Goal: Task Accomplishment & Management: Manage account settings

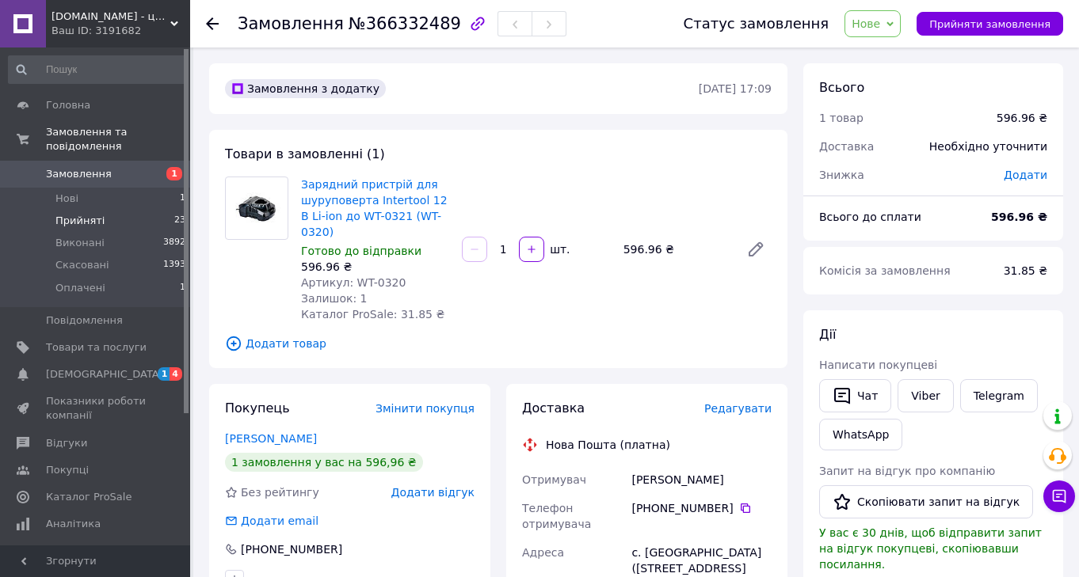
click at [89, 221] on span "Прийняті" at bounding box center [79, 221] width 49 height 14
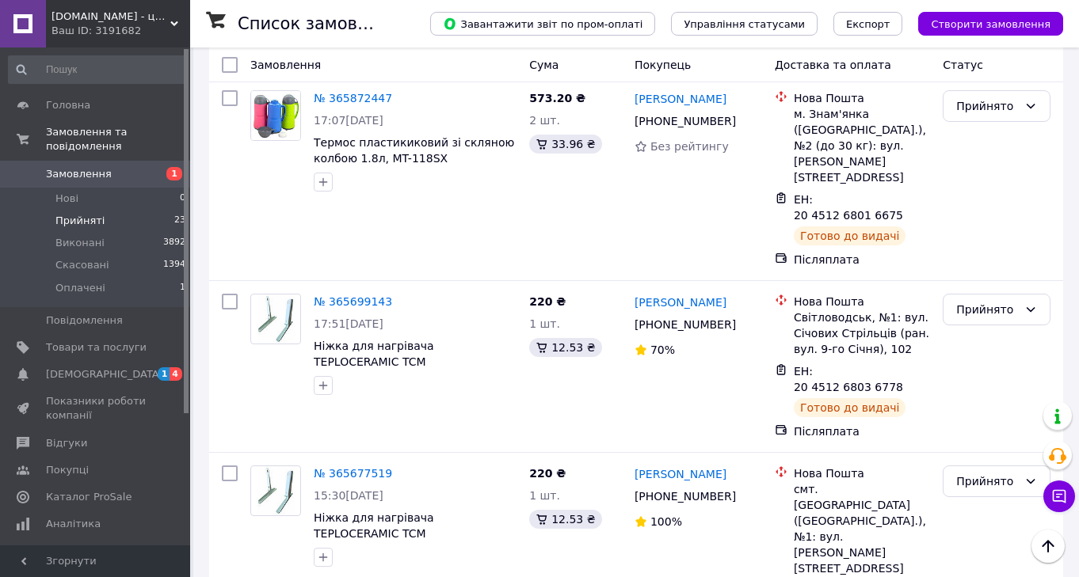
scroll to position [3167, 0]
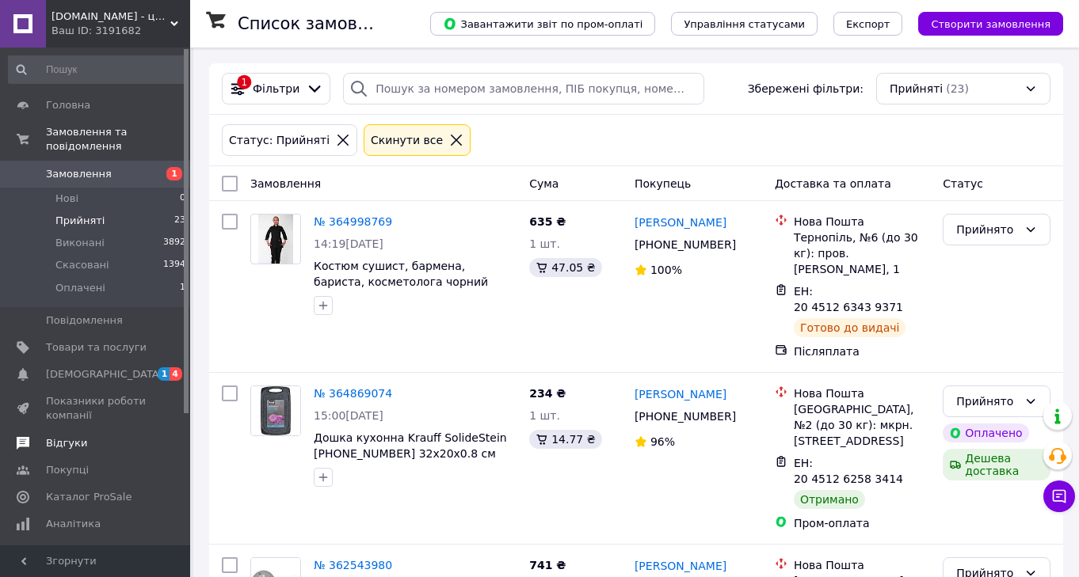
click at [78, 444] on span "Відгуки" at bounding box center [66, 443] width 41 height 14
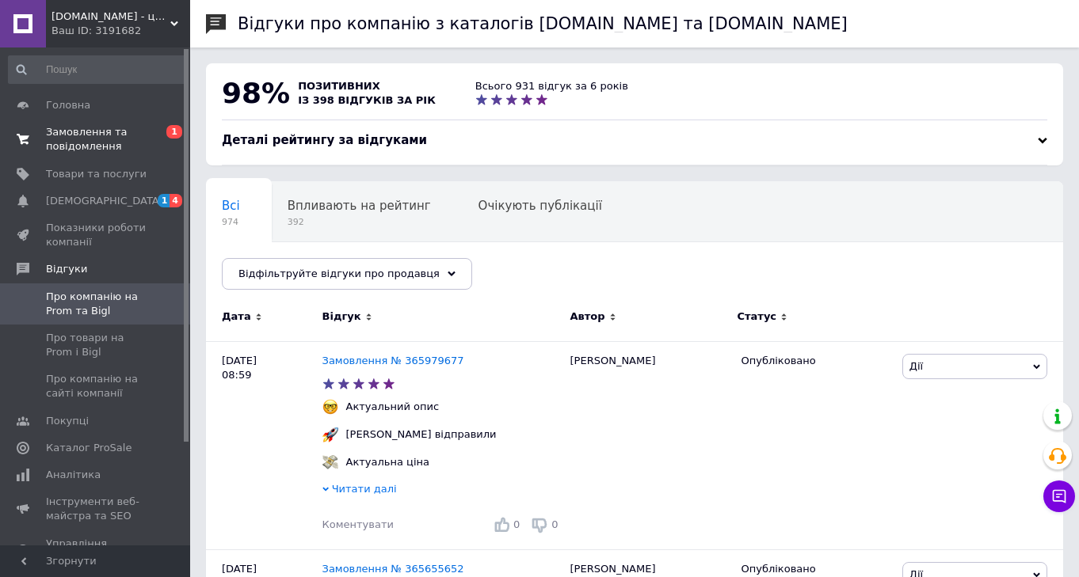
click at [75, 131] on span "Замовлення та повідомлення" at bounding box center [96, 139] width 101 height 29
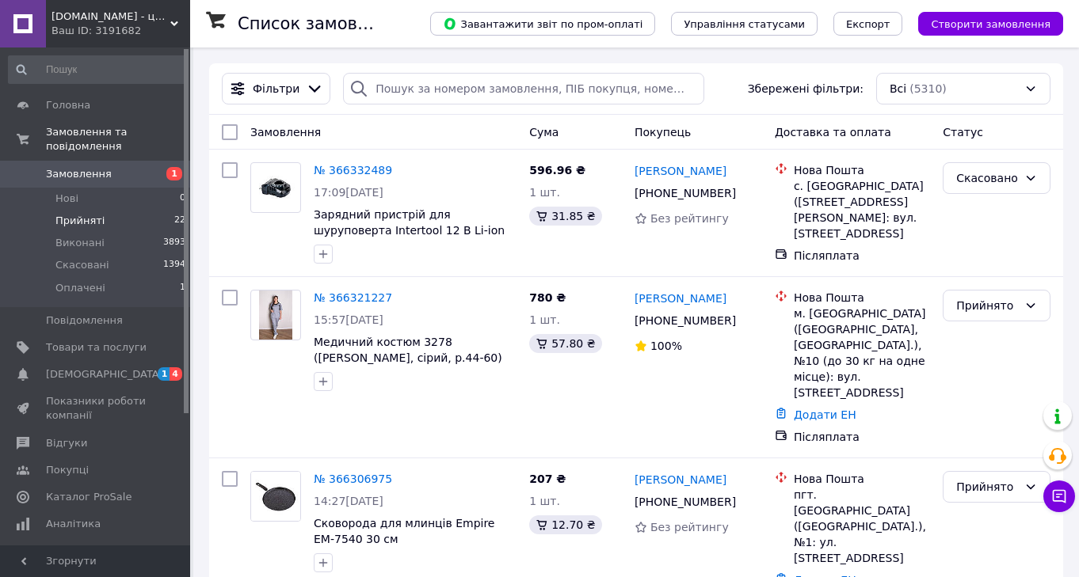
click at [111, 219] on li "Прийняті 22" at bounding box center [97, 221] width 195 height 22
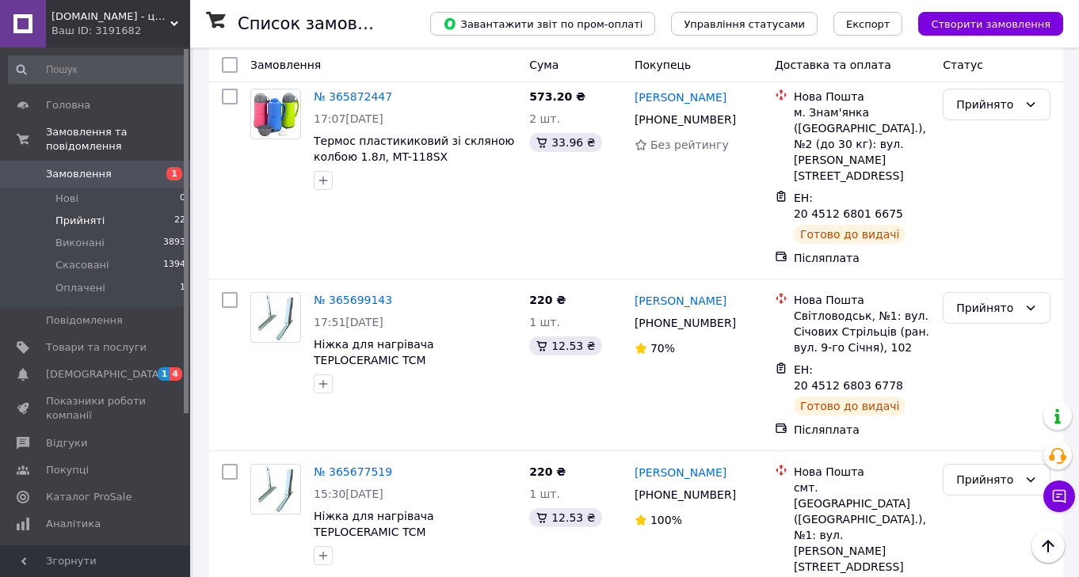
scroll to position [3167, 0]
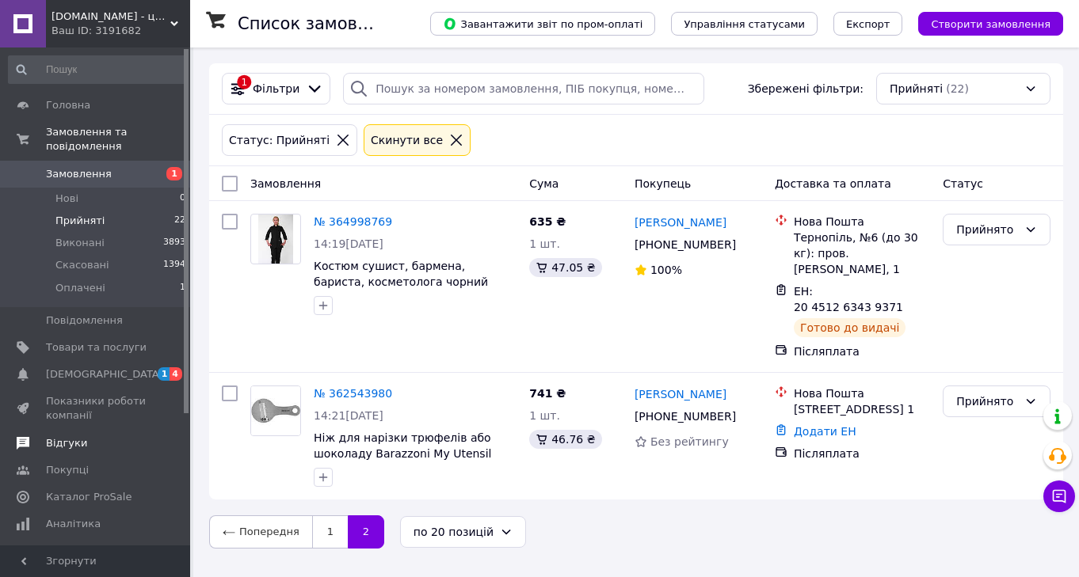
click at [80, 446] on span "Відгуки" at bounding box center [66, 443] width 41 height 14
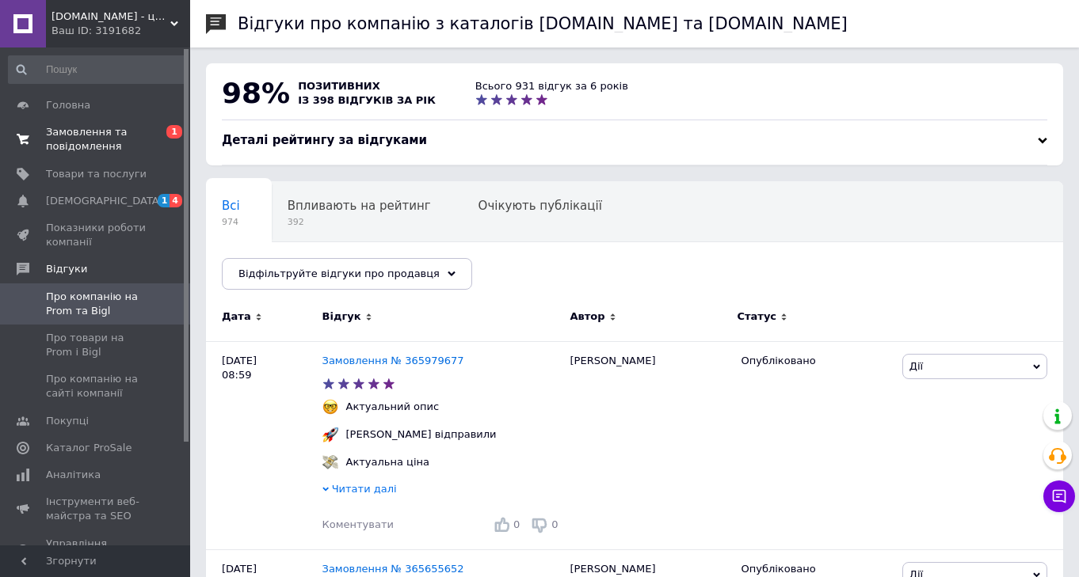
click at [74, 140] on span "Замовлення та повідомлення" at bounding box center [96, 139] width 101 height 29
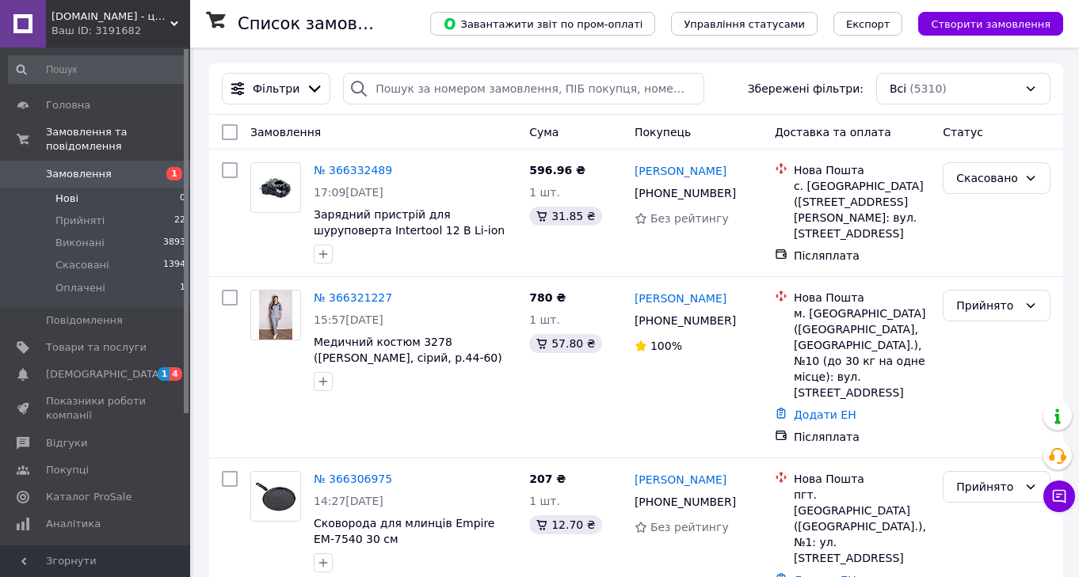
click at [115, 194] on li "Нові 0" at bounding box center [97, 199] width 195 height 22
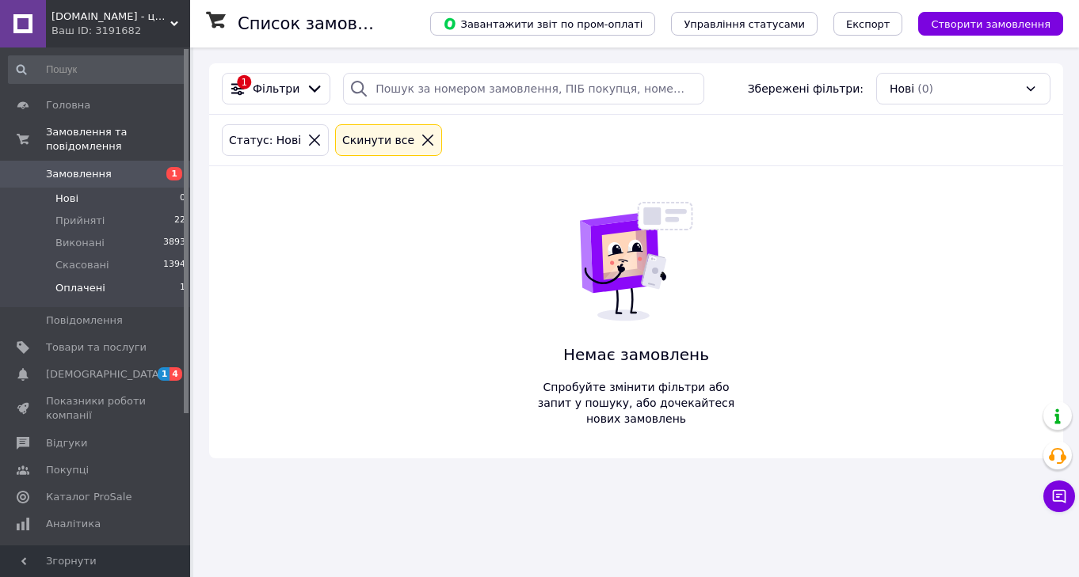
click at [93, 287] on span "Оплачені" at bounding box center [80, 288] width 50 height 14
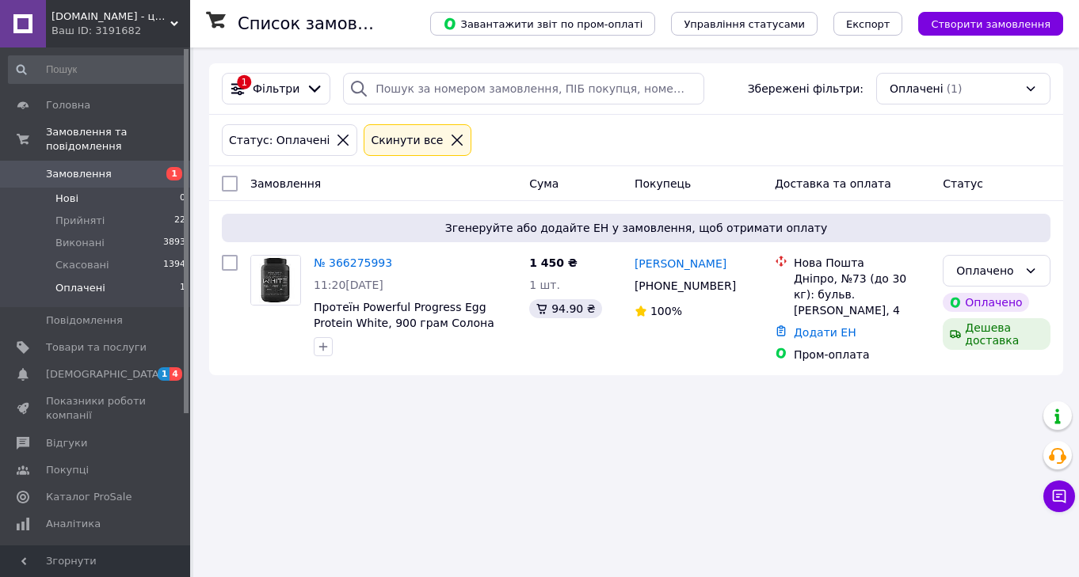
click at [84, 191] on li "Нові 0" at bounding box center [97, 199] width 195 height 22
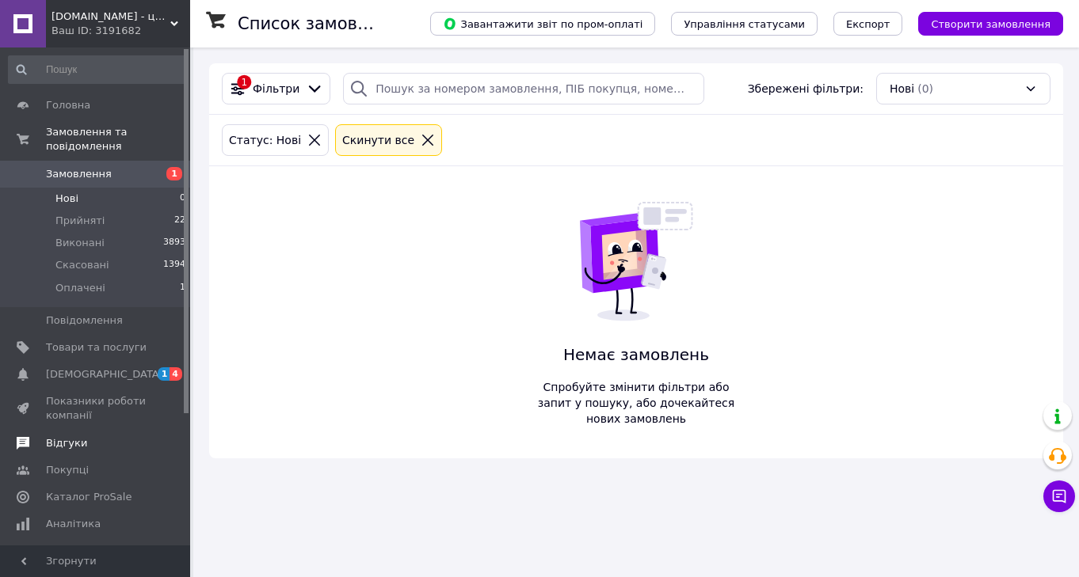
click at [67, 453] on link "Відгуки" at bounding box center [97, 443] width 195 height 27
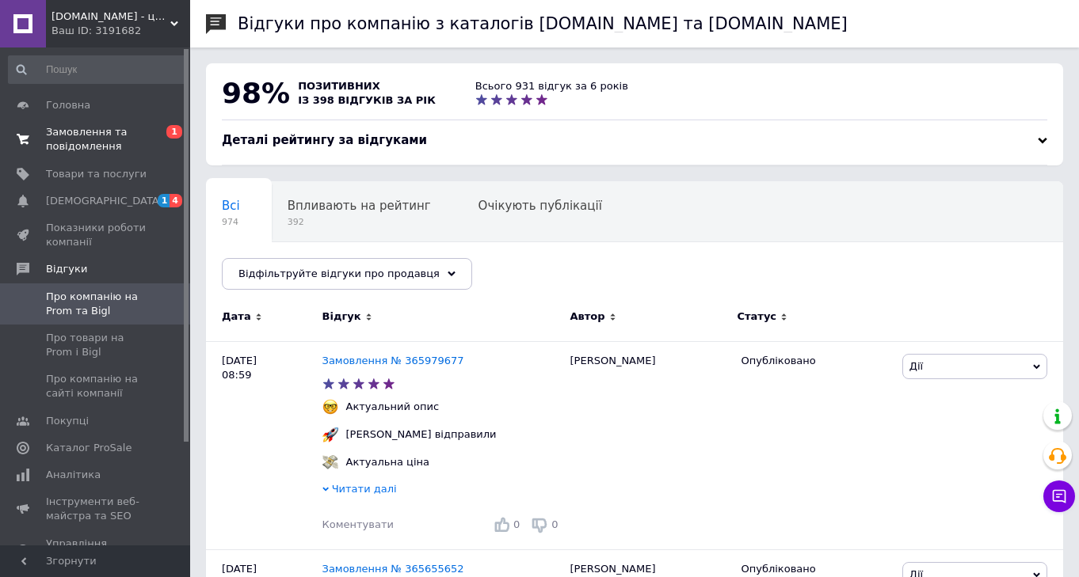
click at [81, 139] on span "Замовлення та повідомлення" at bounding box center [96, 139] width 101 height 29
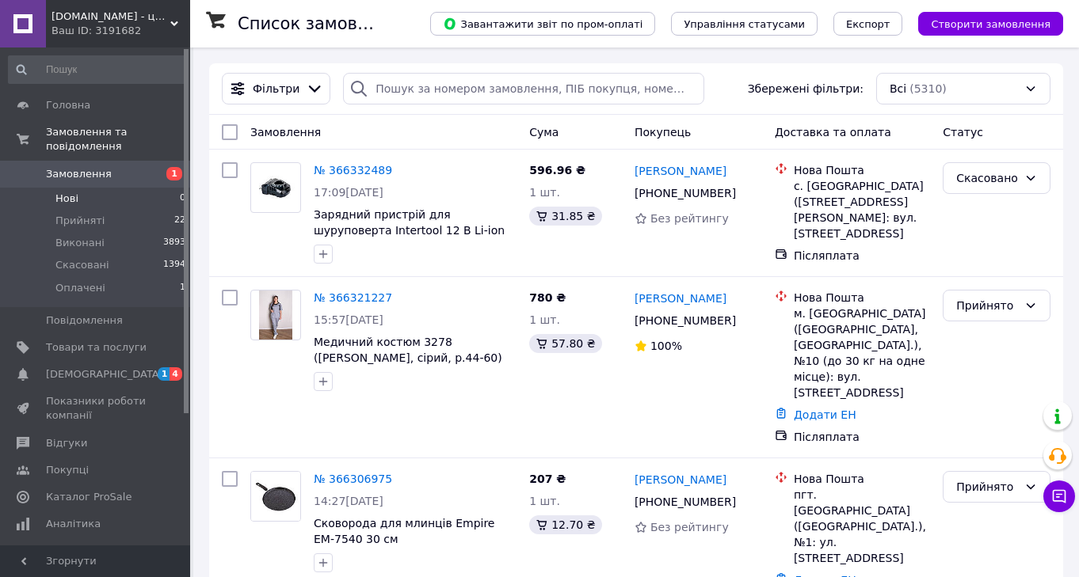
click at [72, 192] on span "Нові" at bounding box center [66, 199] width 23 height 14
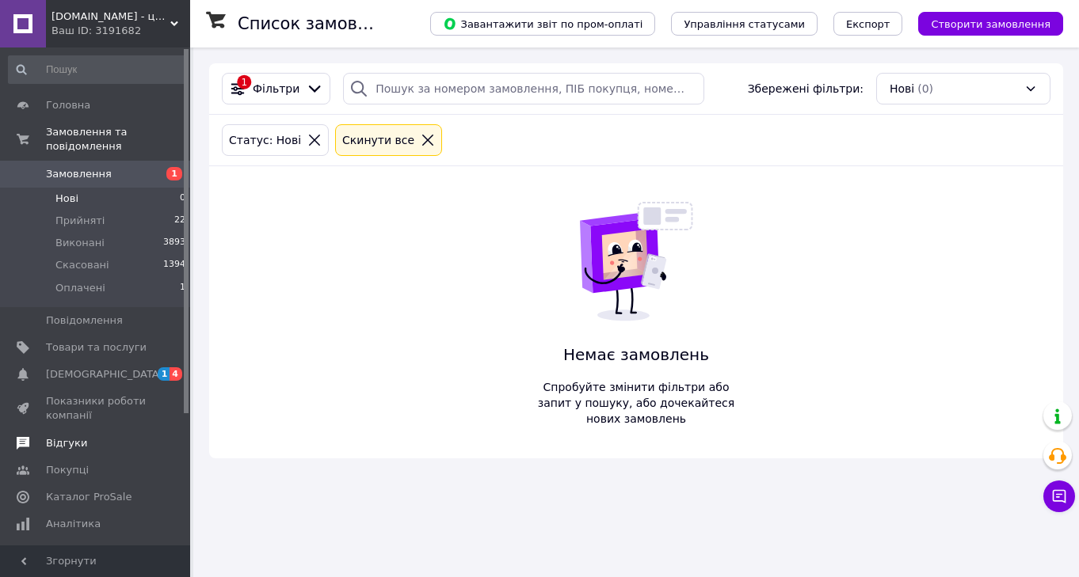
click at [64, 436] on span "Відгуки" at bounding box center [66, 443] width 41 height 14
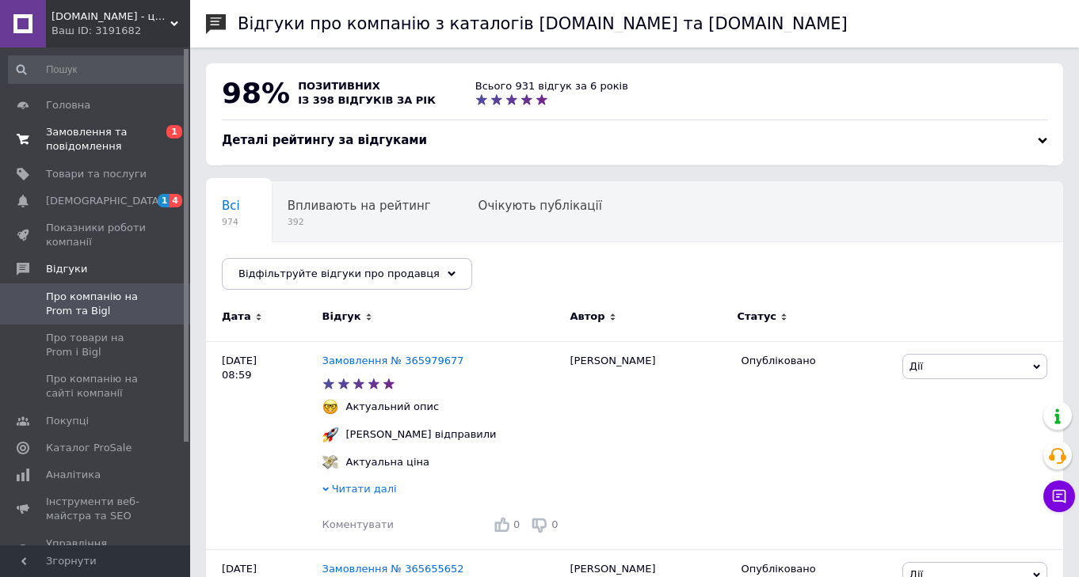
click at [60, 136] on span "Замовлення та повідомлення" at bounding box center [96, 139] width 101 height 29
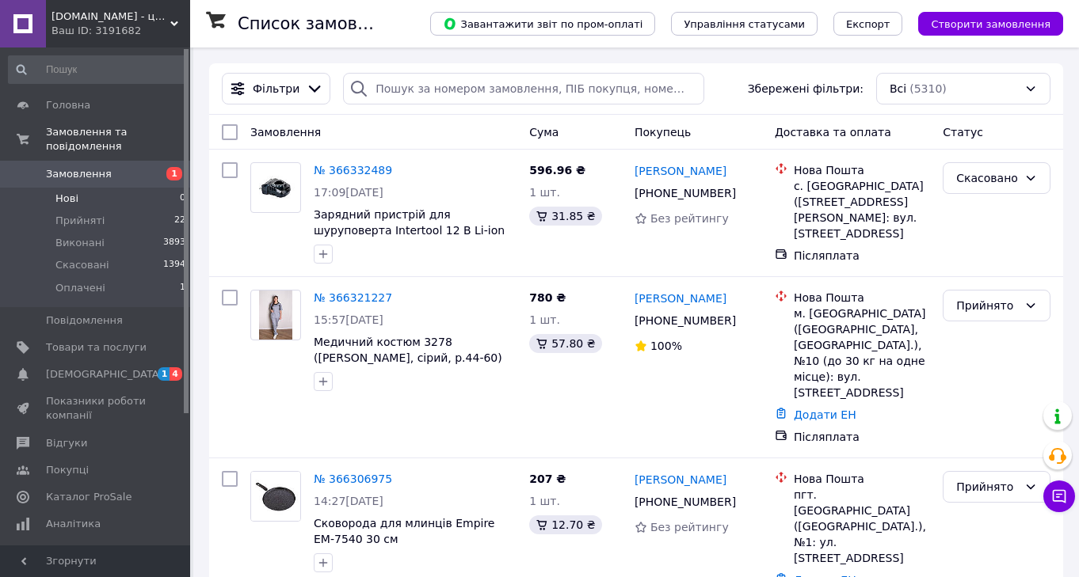
click at [118, 196] on li "Нові 0" at bounding box center [97, 199] width 195 height 22
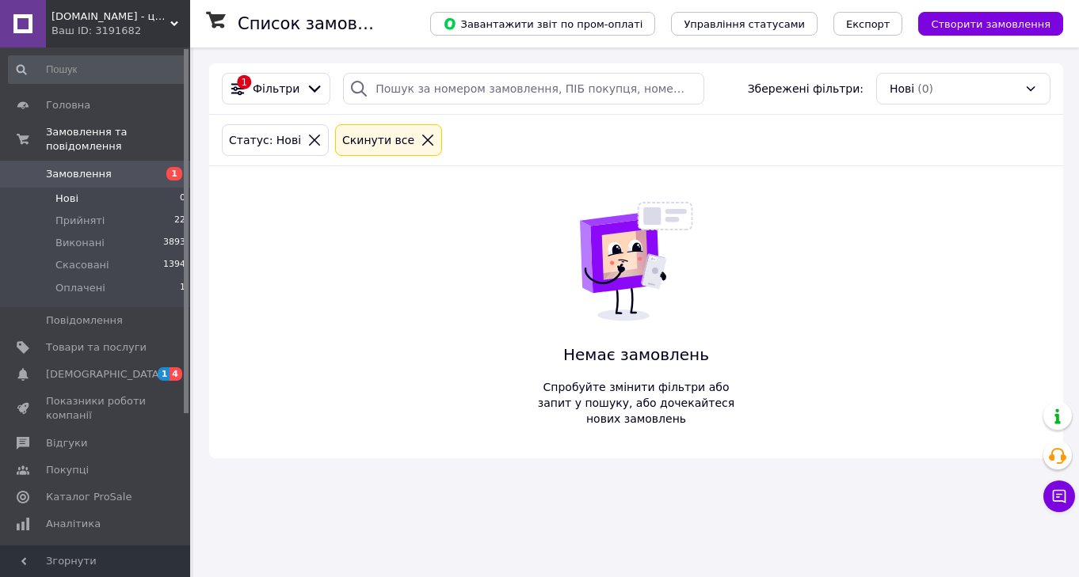
click at [74, 200] on span "Нові" at bounding box center [66, 199] width 23 height 14
click at [94, 287] on span "Оплачені" at bounding box center [80, 288] width 50 height 14
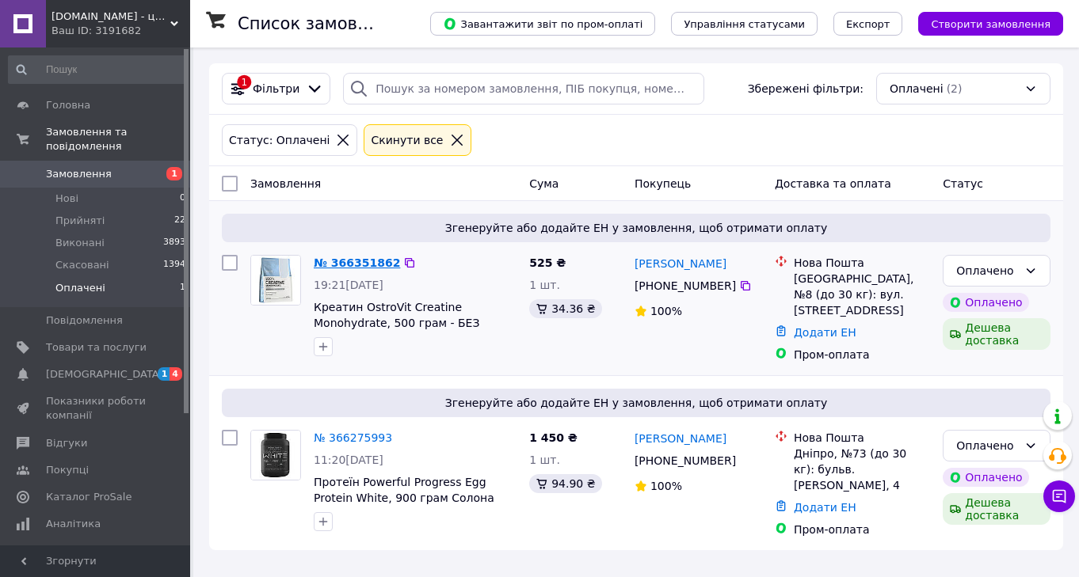
click at [341, 261] on link "№ 366351862" at bounding box center [357, 263] width 86 height 13
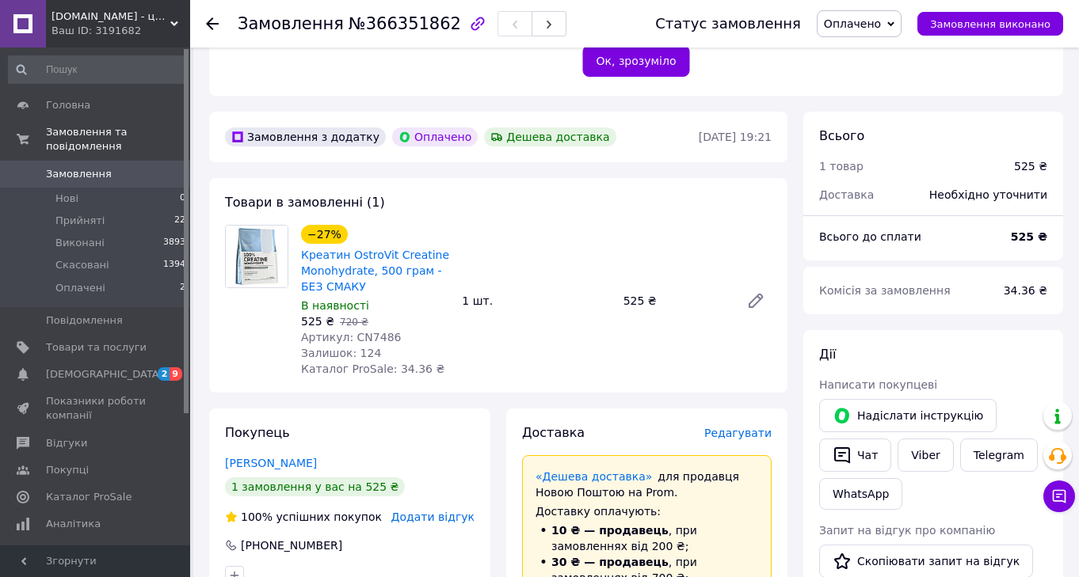
scroll to position [411, 0]
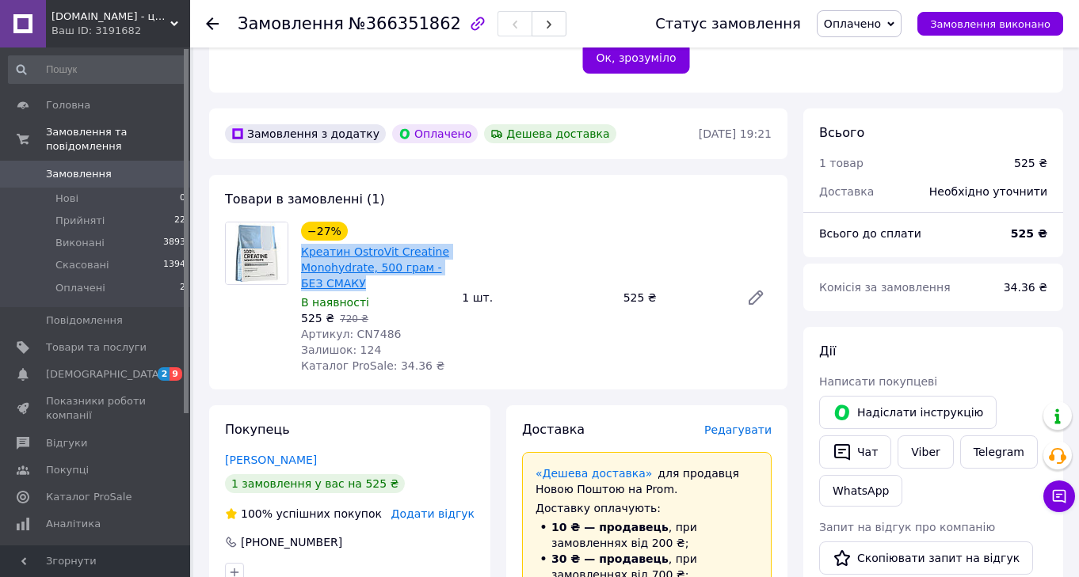
drag, startPoint x: 379, startPoint y: 259, endPoint x: 301, endPoint y: 228, distance: 84.3
click at [301, 244] on span "Креатин OstroVit Creatine Monohydrate, 500 грам - БЕЗ СМАКУ" at bounding box center [375, 268] width 148 height 48
copy link "Креатин OstroVit Creatine Monohydrate, 500 грам - БЕЗ СМАКУ"
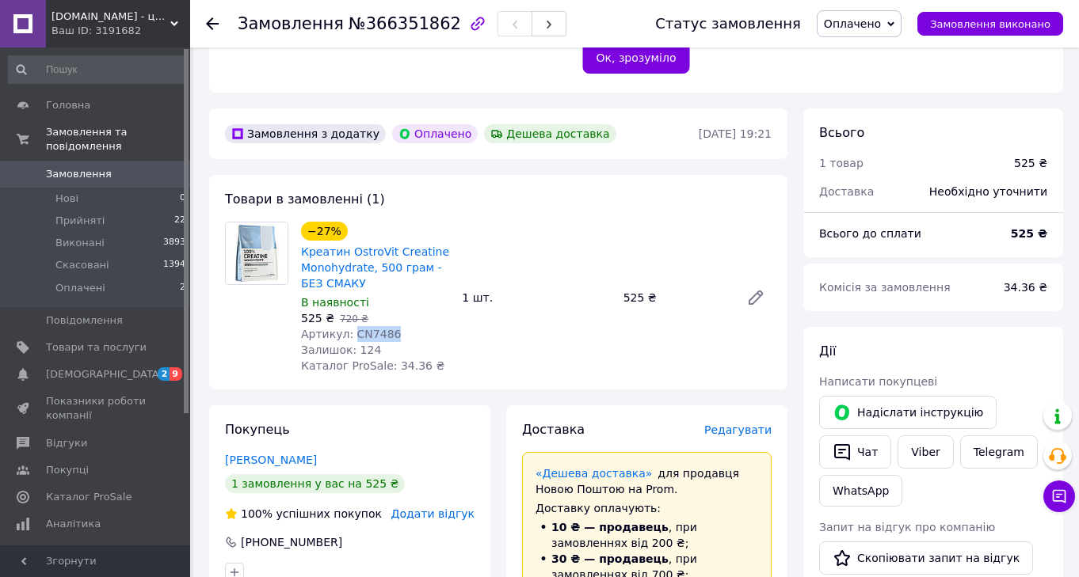
drag, startPoint x: 351, startPoint y: 316, endPoint x: 454, endPoint y: 315, distance: 103.0
click at [454, 315] on div "−27% Креатин OstroVit Creatine Monohydrate, 500 грам - БЕЗ СМАКУ В наявності 52…" at bounding box center [375, 298] width 161 height 158
copy span "CN7486"
click at [212, 27] on icon at bounding box center [212, 23] width 13 height 13
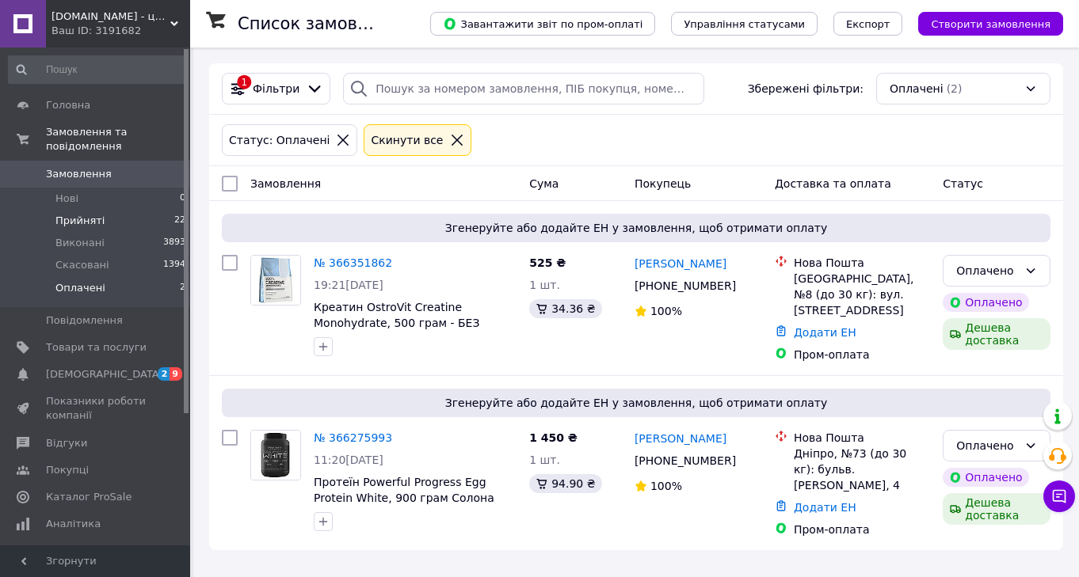
click at [72, 223] on span "Прийняті" at bounding box center [79, 221] width 49 height 14
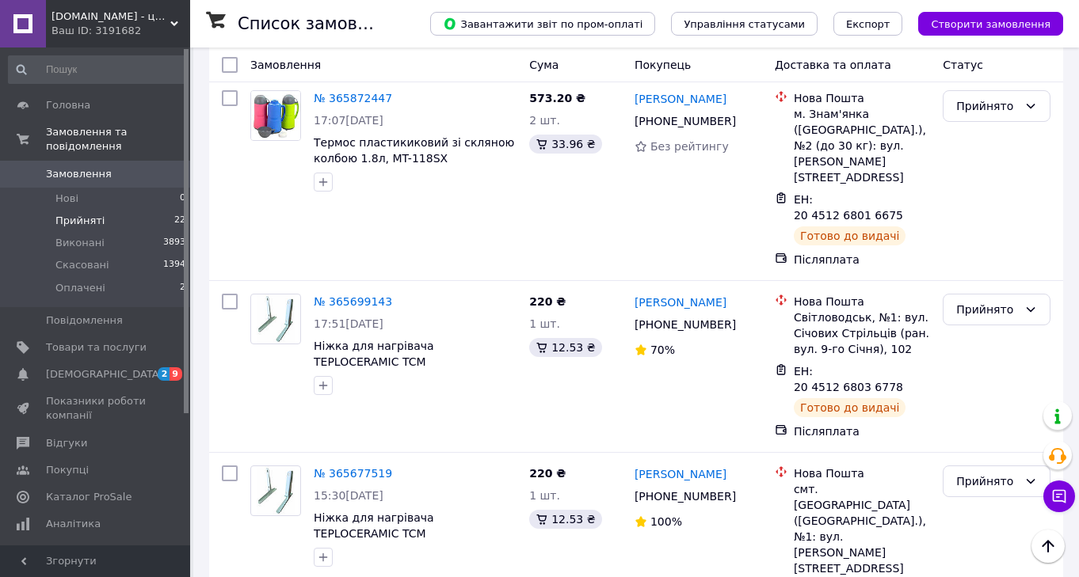
scroll to position [3167, 0]
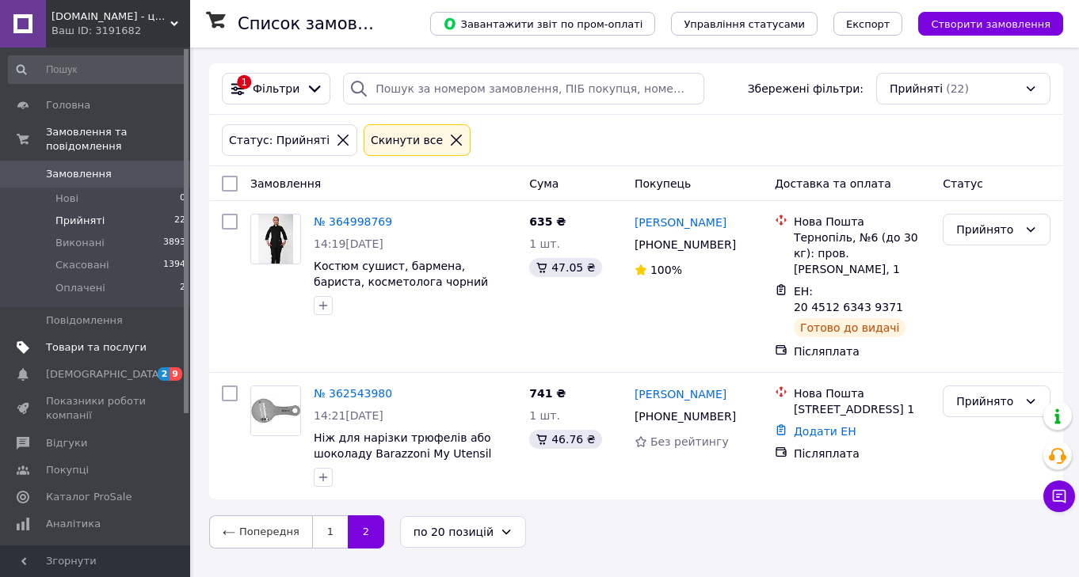
click at [96, 349] on span "Товари та послуги" at bounding box center [96, 348] width 101 height 14
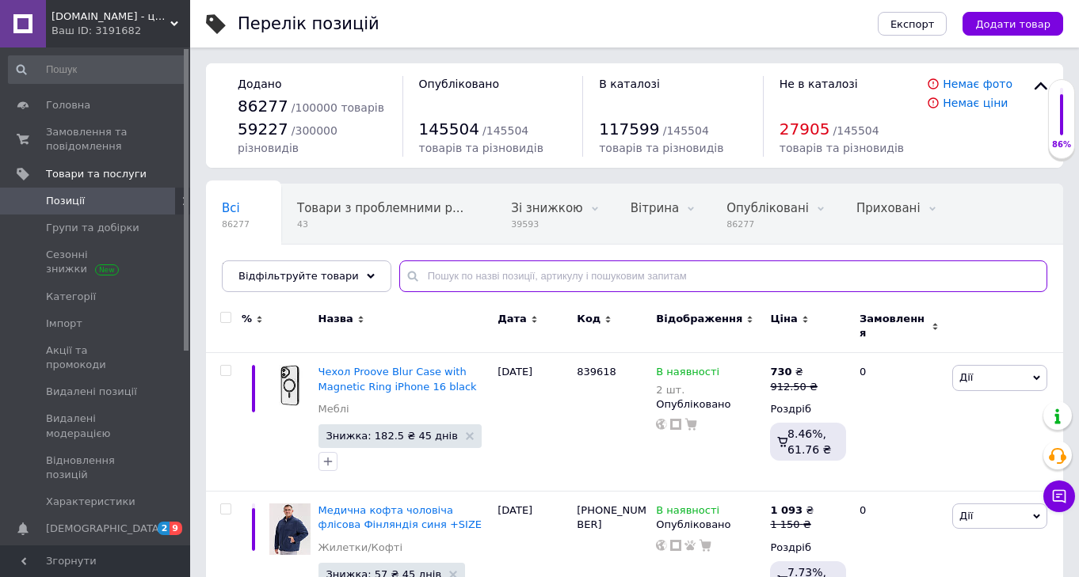
click at [425, 280] on input "text" at bounding box center [723, 277] width 648 height 32
paste input "724685"
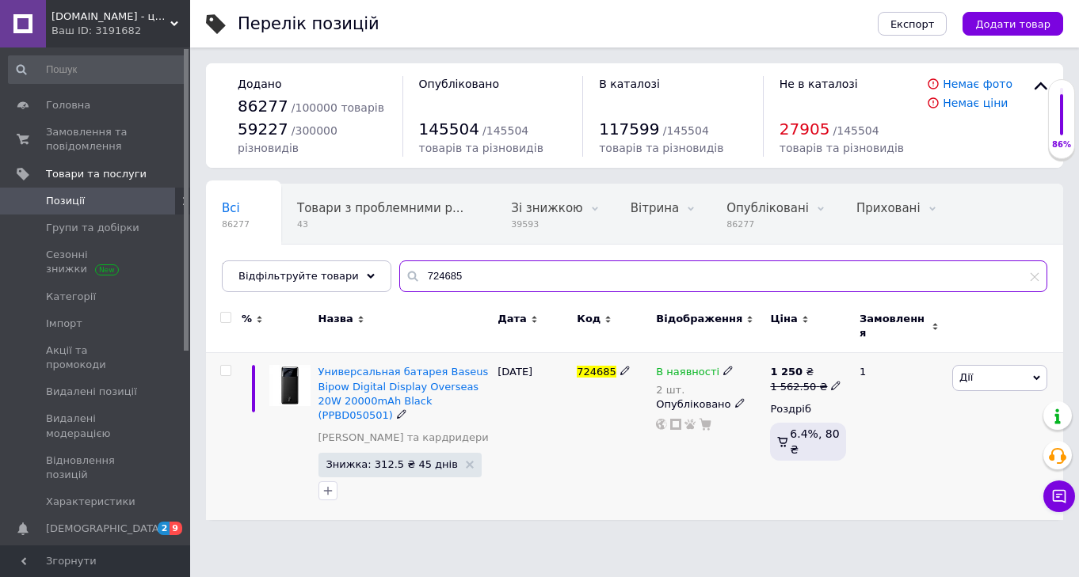
type input "724685"
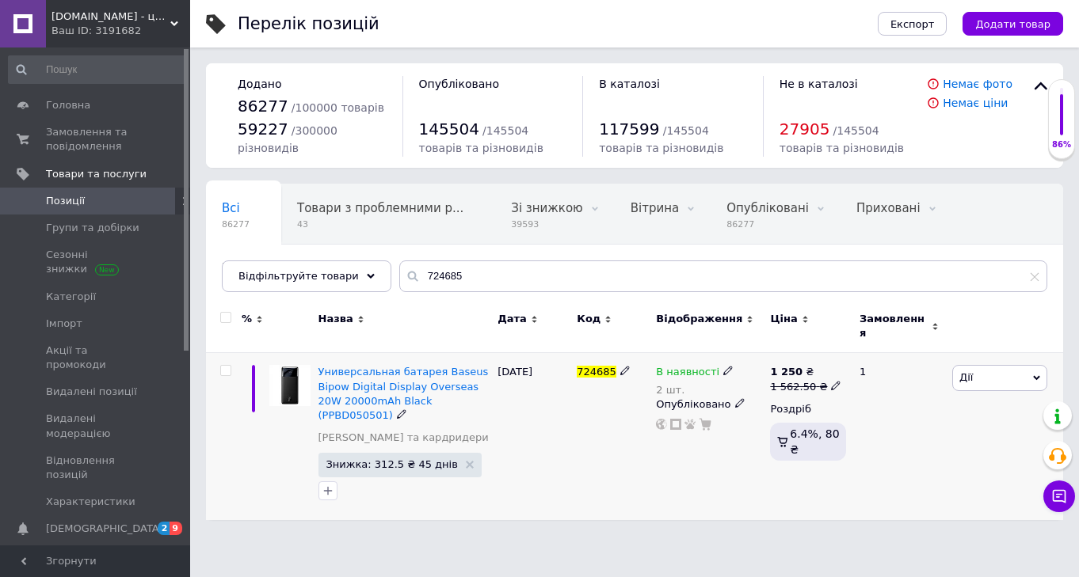
click at [1012, 367] on span "Дії" at bounding box center [999, 377] width 95 height 25
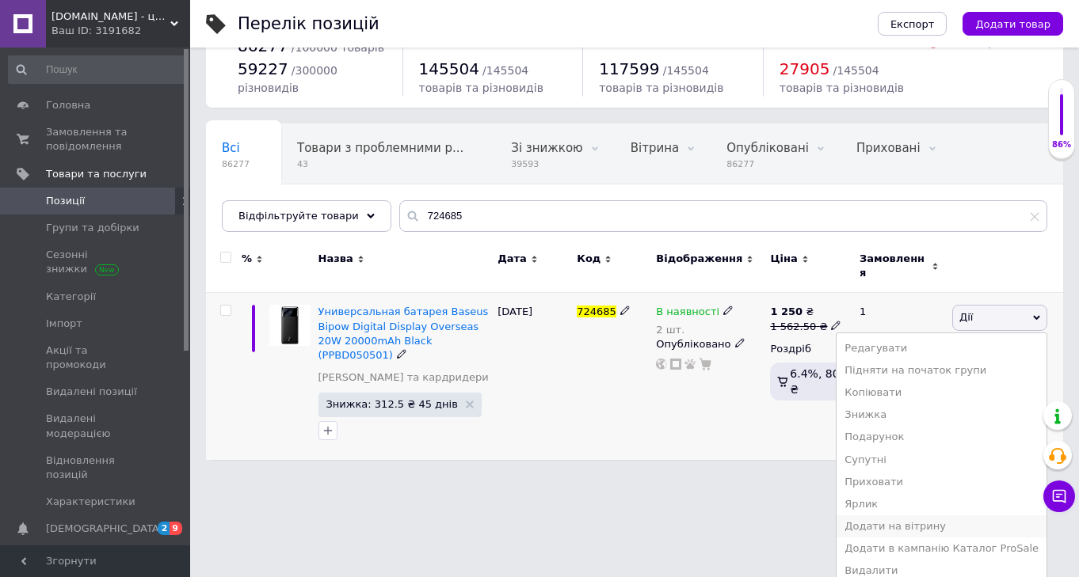
scroll to position [59, 0]
click at [873, 564] on li "Видалити" at bounding box center [941, 572] width 210 height 22
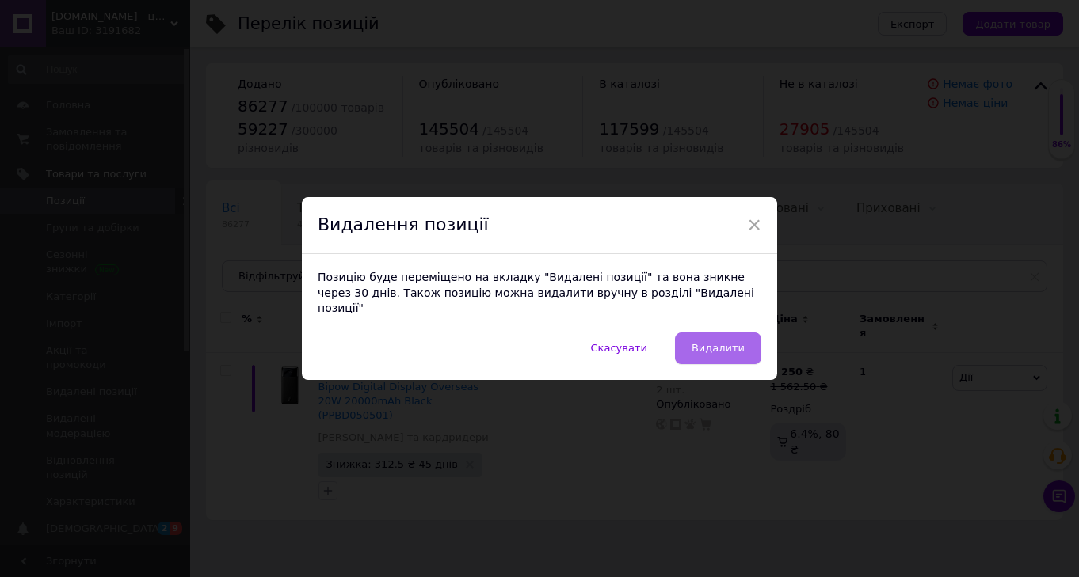
click at [710, 342] on span "Видалити" at bounding box center [717, 348] width 53 height 12
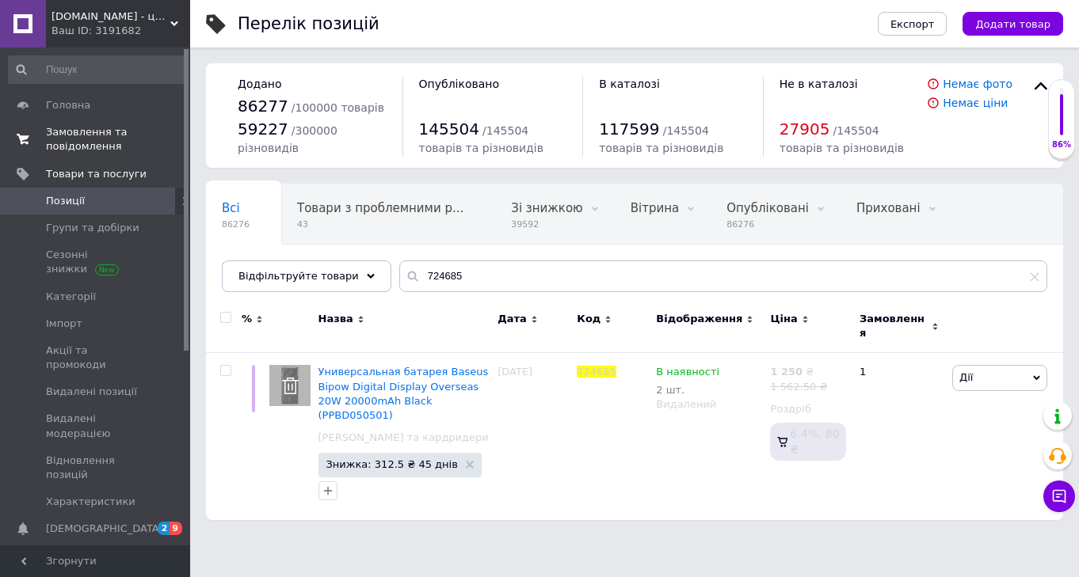
click at [88, 126] on span "Замовлення та повідомлення" at bounding box center [96, 139] width 101 height 29
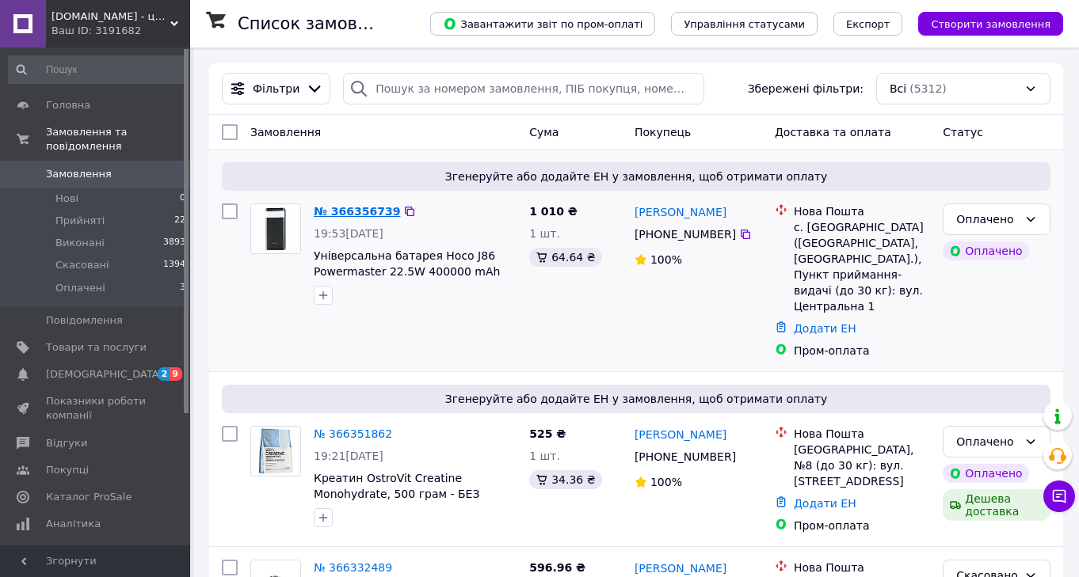
click at [348, 207] on link "№ 366356739" at bounding box center [357, 211] width 86 height 13
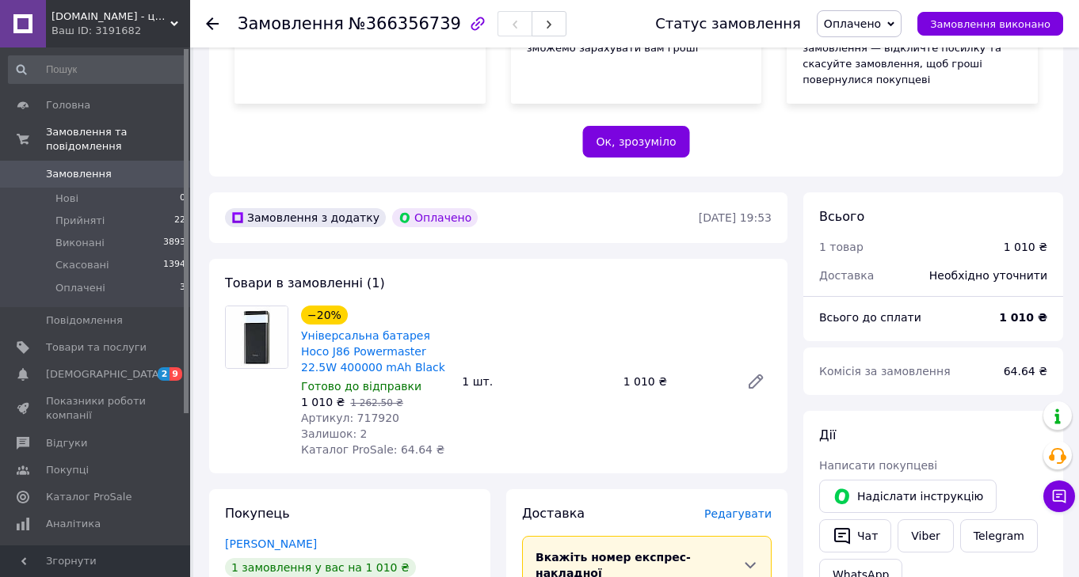
scroll to position [331, 0]
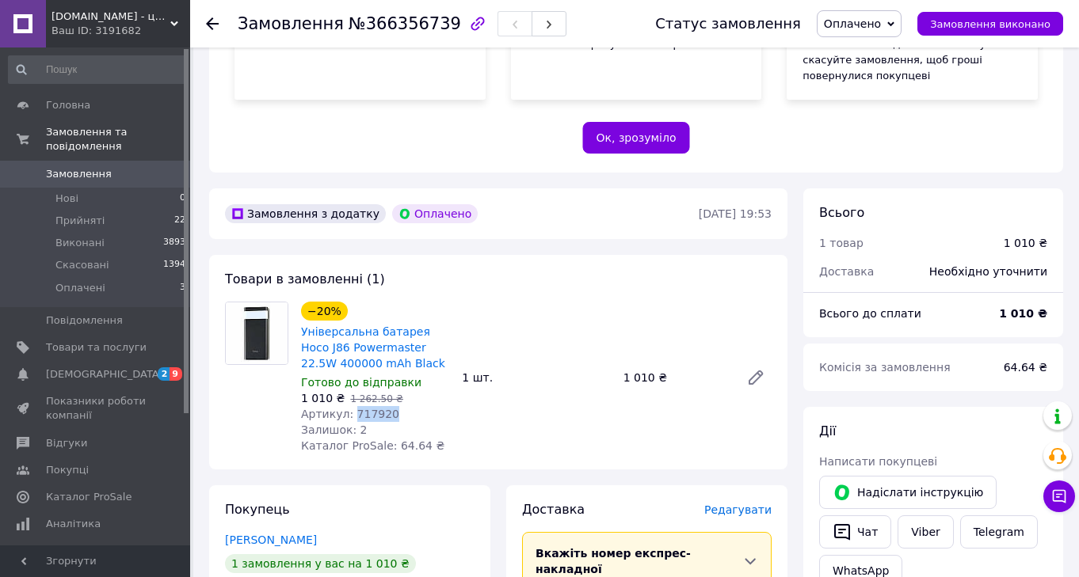
drag, startPoint x: 352, startPoint y: 396, endPoint x: 420, endPoint y: 390, distance: 67.6
click at [420, 406] on div "Артикул: 717920" at bounding box center [375, 414] width 148 height 16
copy span "717920"
click at [82, 348] on span "Товари та послуги" at bounding box center [96, 348] width 101 height 14
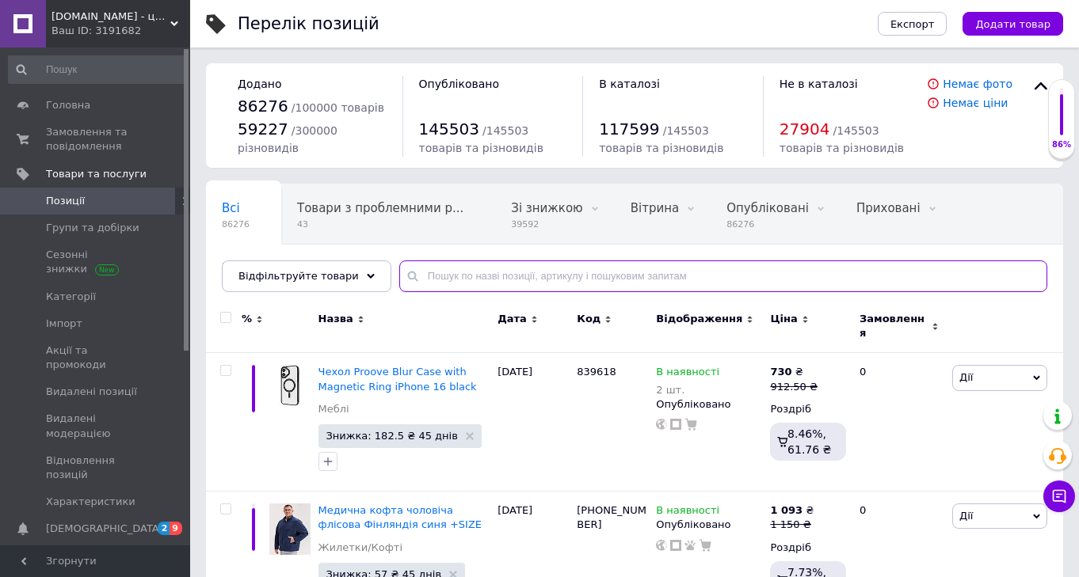
click at [426, 278] on input "text" at bounding box center [723, 277] width 648 height 32
paste input "717920"
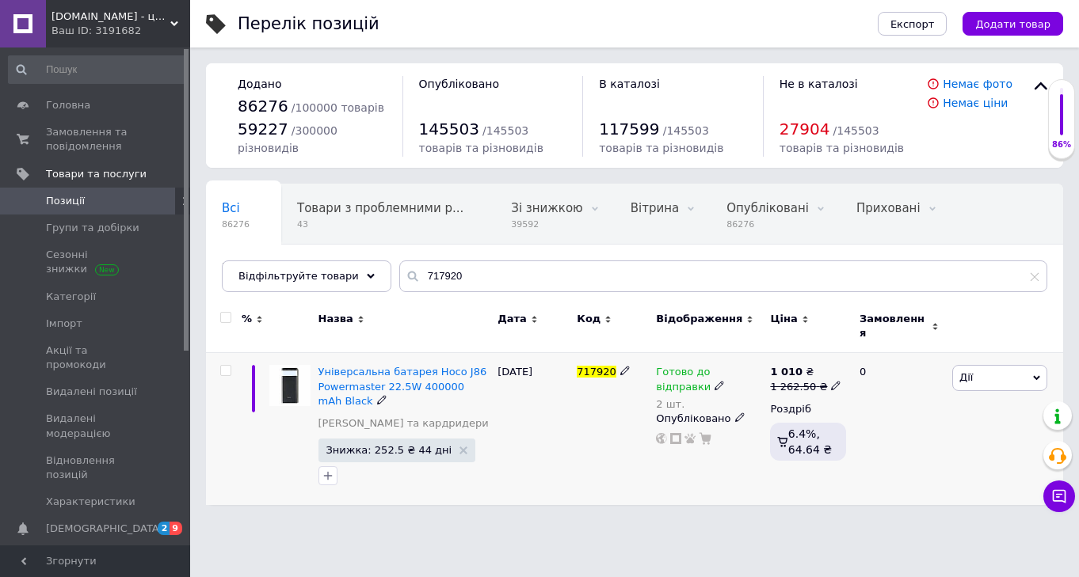
click at [986, 366] on span "Дії" at bounding box center [999, 377] width 95 height 25
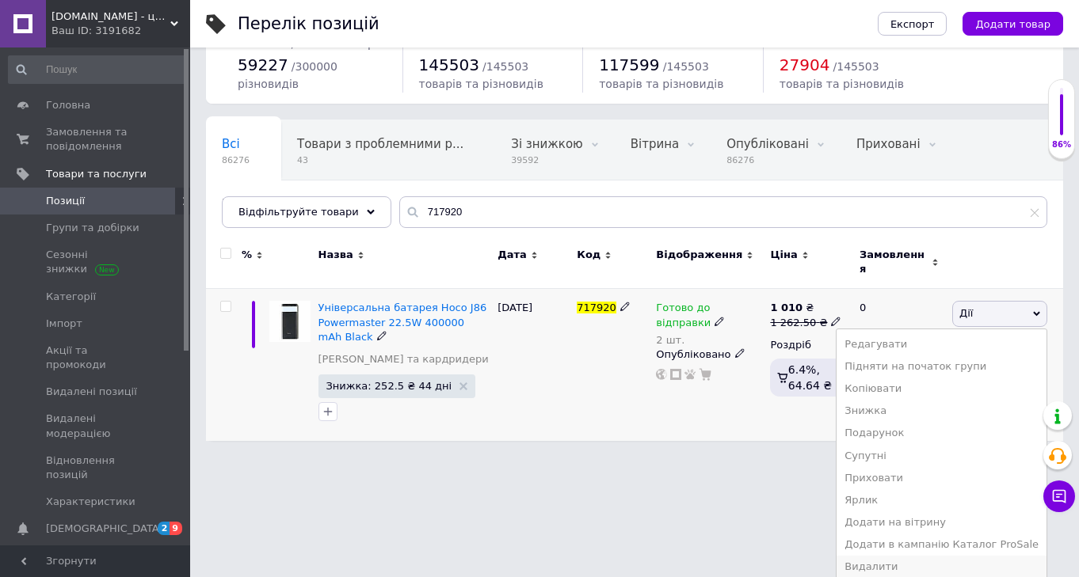
scroll to position [59, 0]
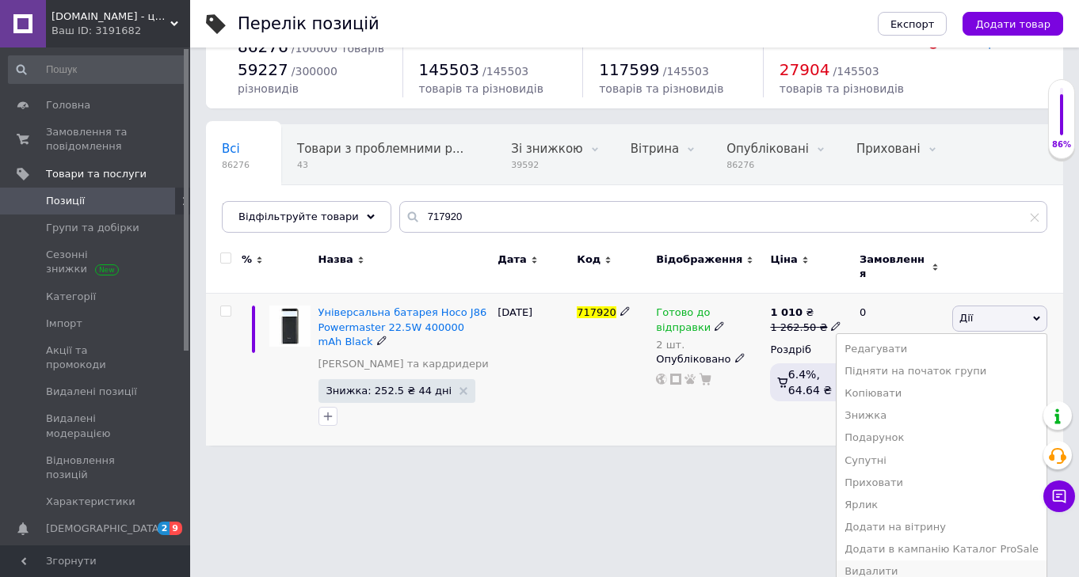
click at [881, 569] on li "Видалити" at bounding box center [941, 572] width 210 height 22
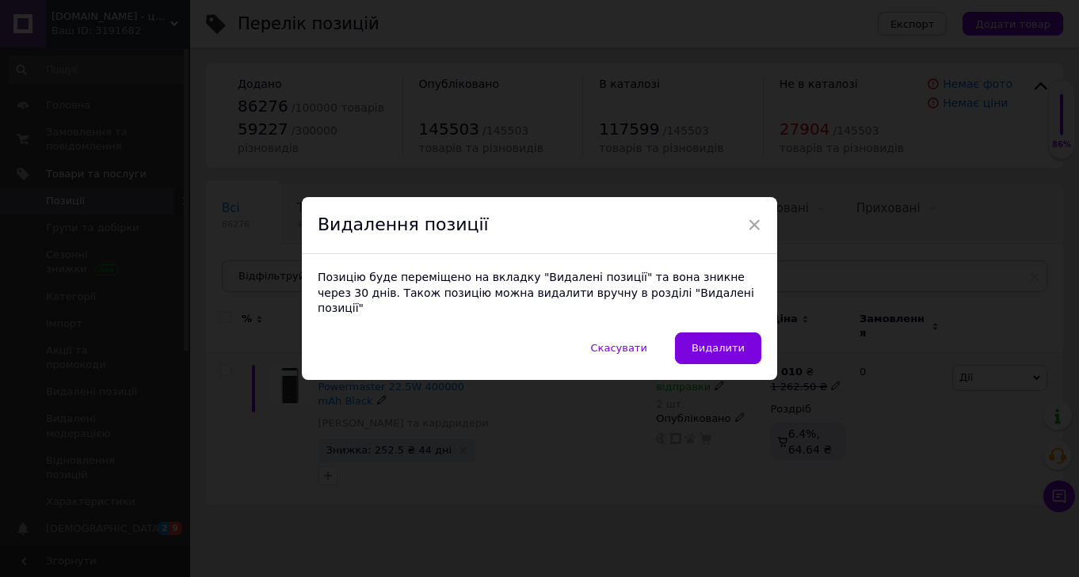
scroll to position [0, 0]
click at [731, 348] on button "Видалити" at bounding box center [718, 349] width 86 height 32
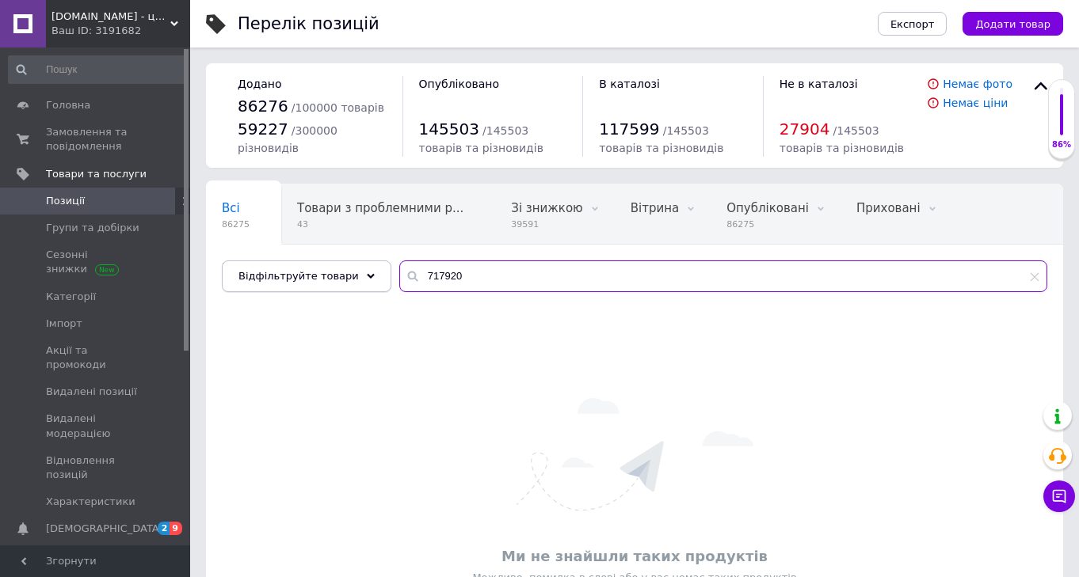
drag, startPoint x: 460, startPoint y: 276, endPoint x: 373, endPoint y: 276, distance: 87.1
click at [373, 276] on div "Відфільтруйте товари 717920" at bounding box center [634, 277] width 825 height 32
paste input "20038"
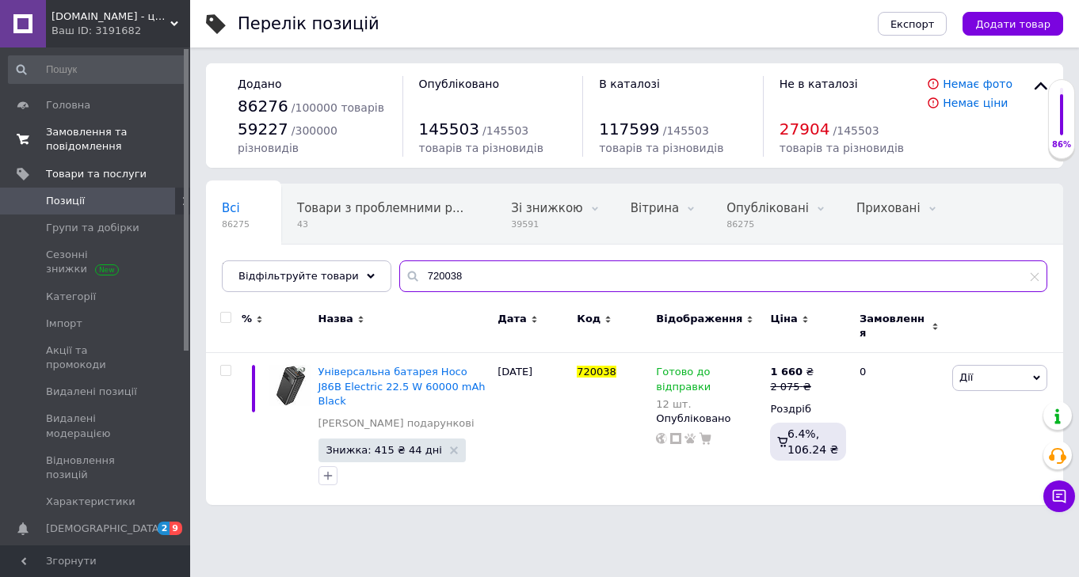
type input "720038"
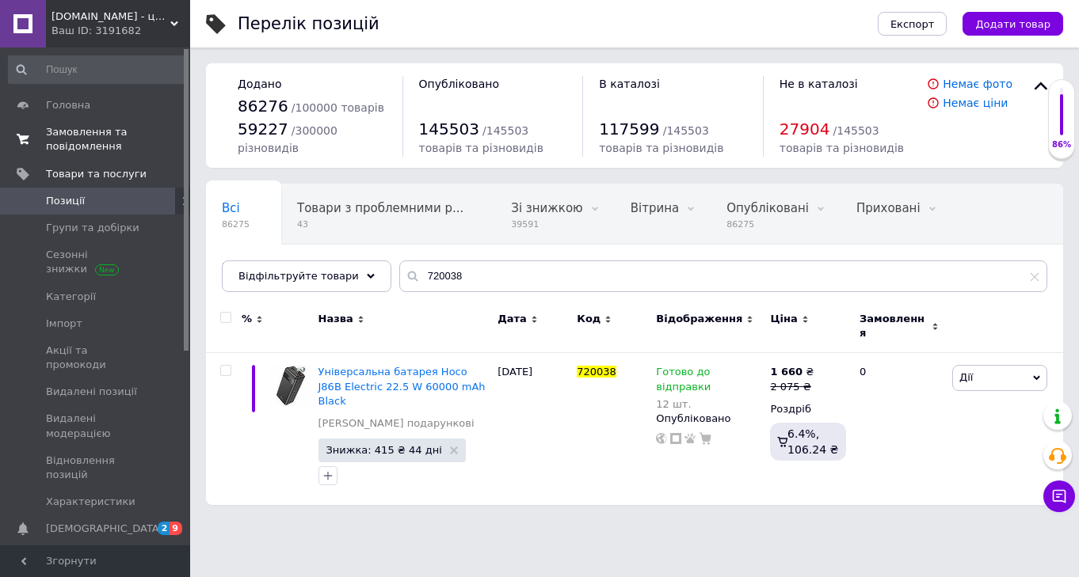
click at [93, 138] on span "Замовлення та повідомлення" at bounding box center [96, 139] width 101 height 29
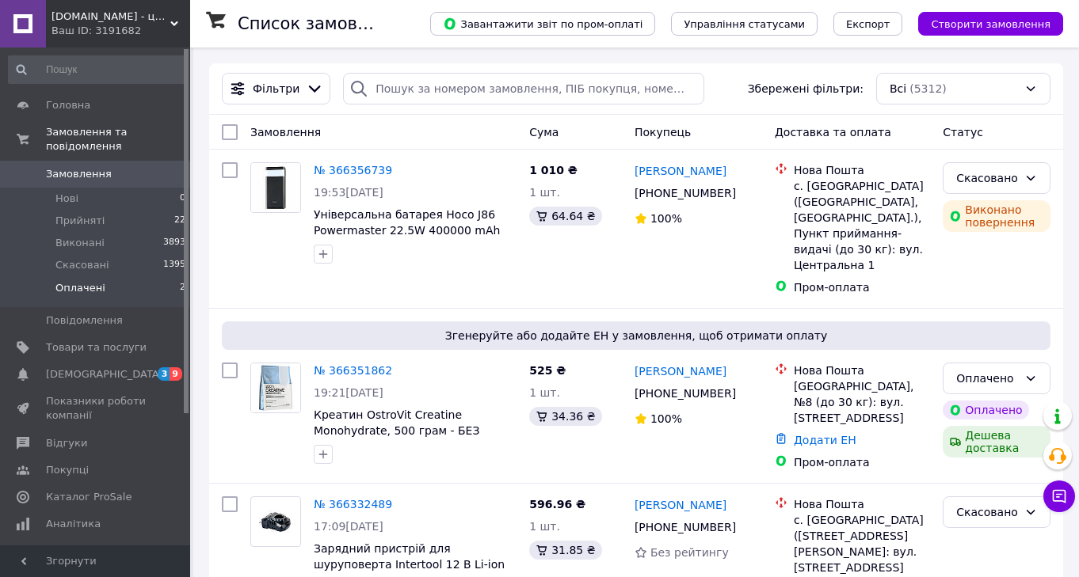
click at [98, 284] on span "Оплачені" at bounding box center [80, 288] width 50 height 14
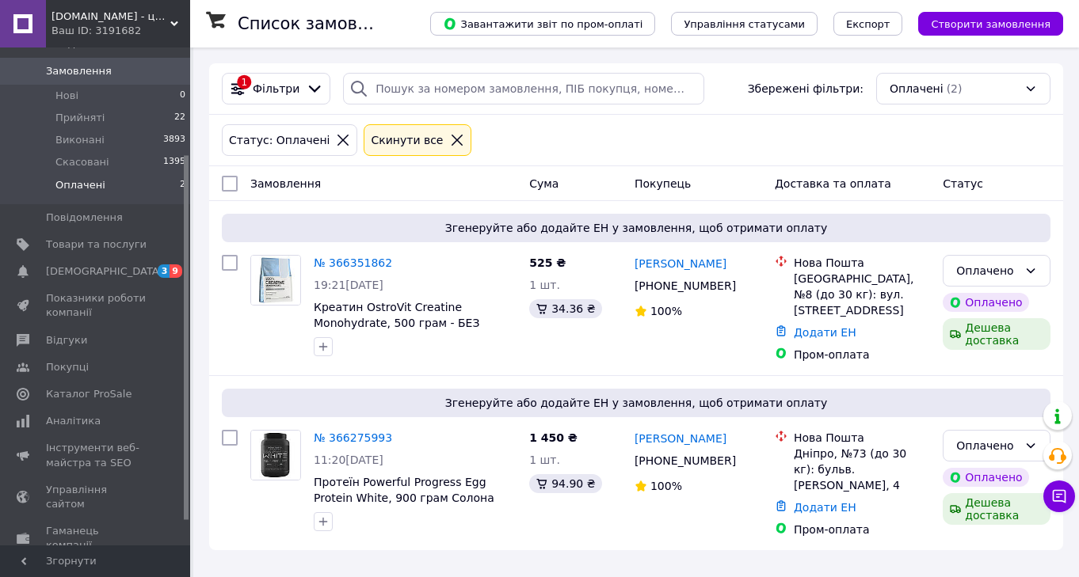
scroll to position [164, 0]
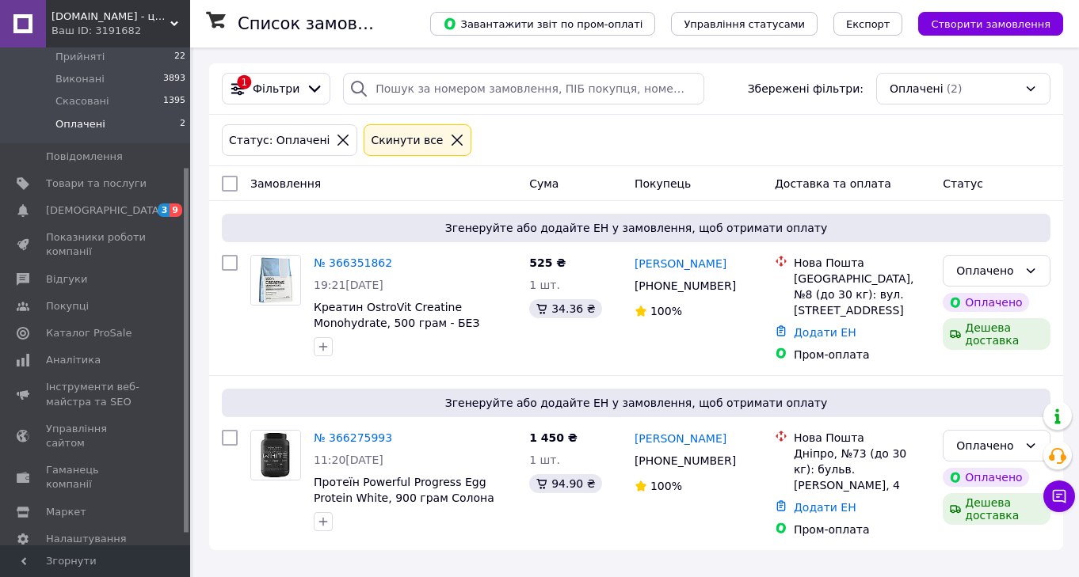
click at [197, 233] on div "Список замовлень Завантажити звіт по пром-оплаті Управління статусами Експорт С…" at bounding box center [635, 307] width 885 height 519
